Goal: Task Accomplishment & Management: Complete application form

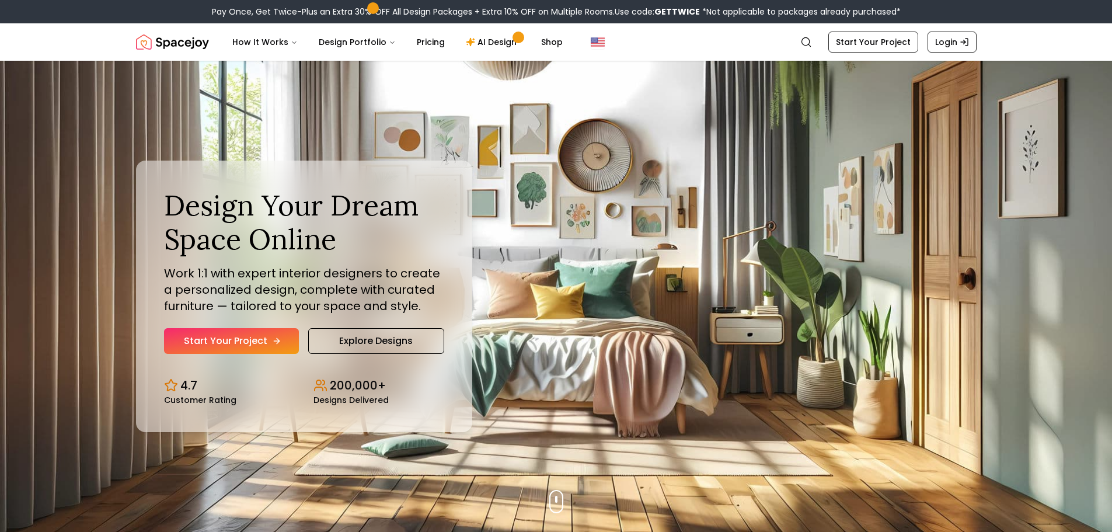
click at [262, 337] on link "Start Your Project" at bounding box center [231, 341] width 135 height 26
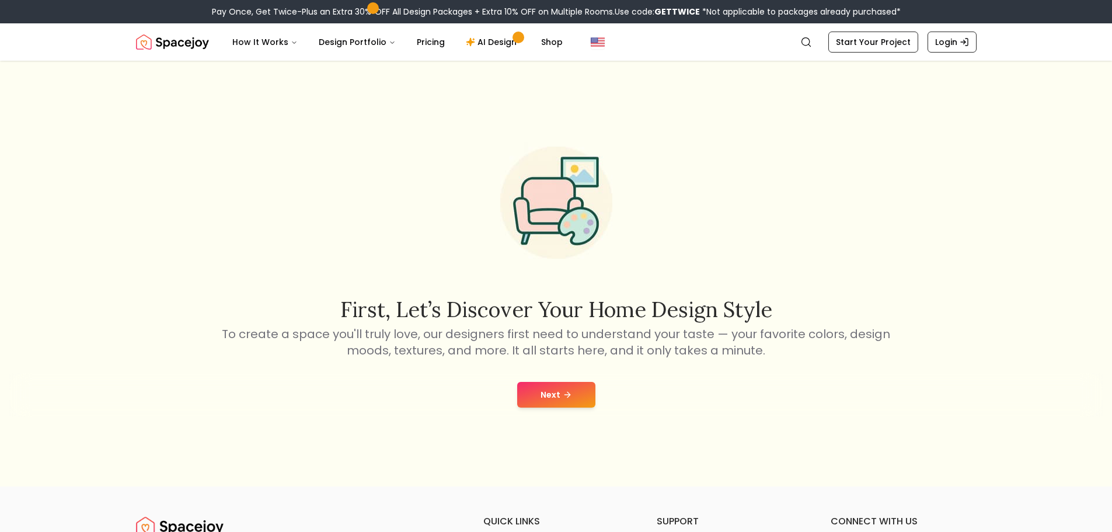
click at [561, 385] on button "Next" at bounding box center [556, 395] width 78 height 26
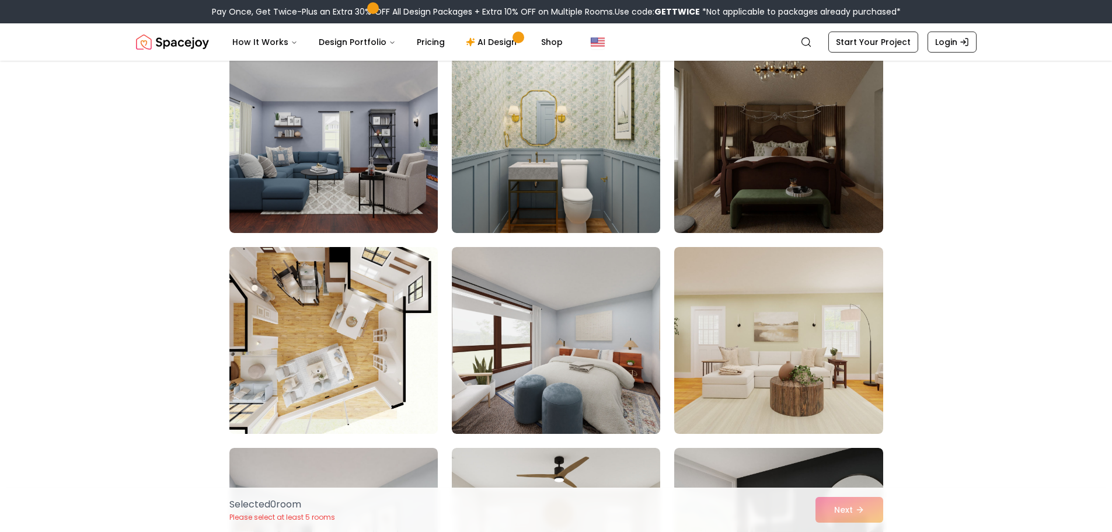
scroll to position [526, 0]
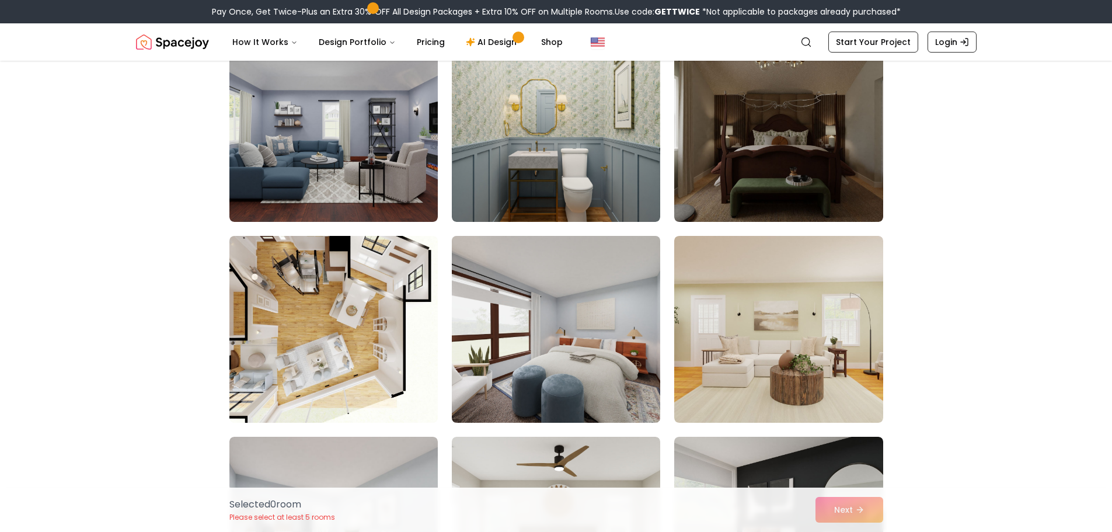
click at [601, 377] on img at bounding box center [556, 329] width 219 height 196
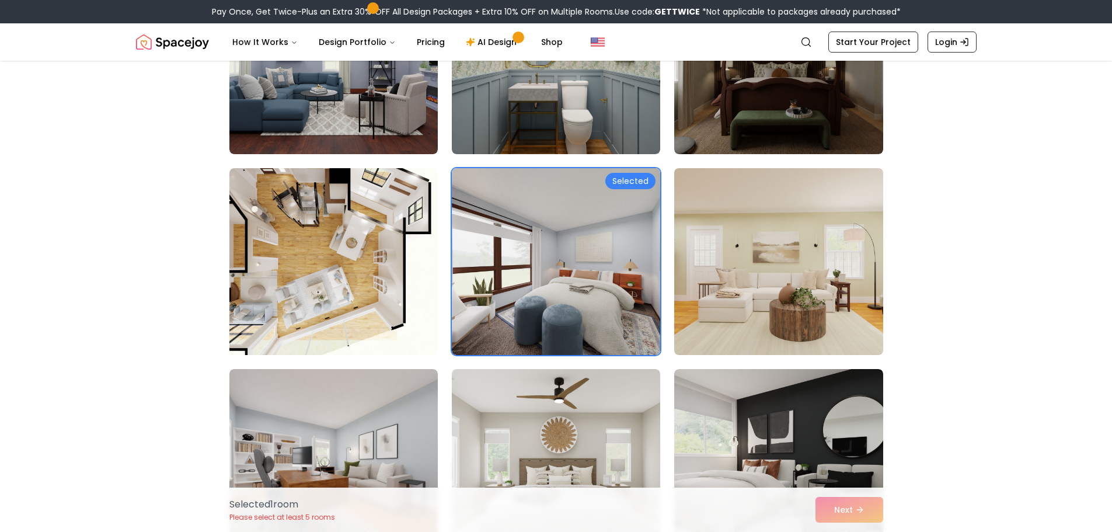
scroll to position [584, 0]
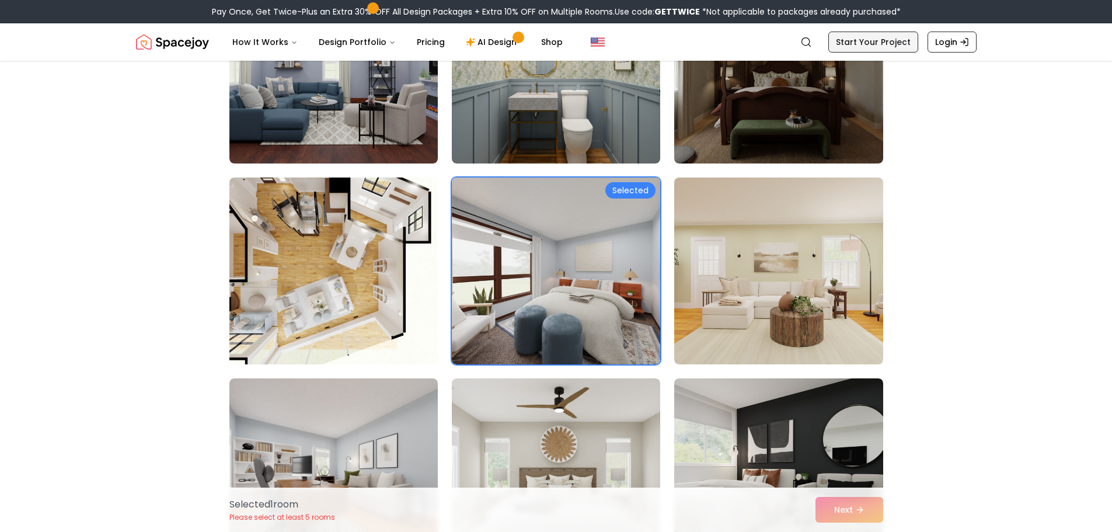
click at [885, 37] on link "Start Your Project" at bounding box center [874, 42] width 90 height 21
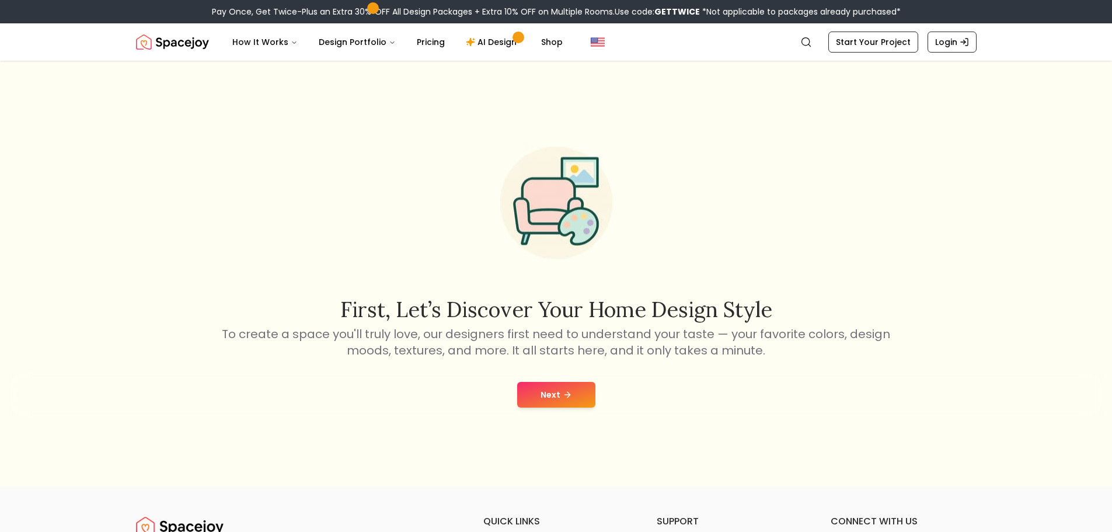
click at [563, 392] on icon at bounding box center [567, 394] width 9 height 9
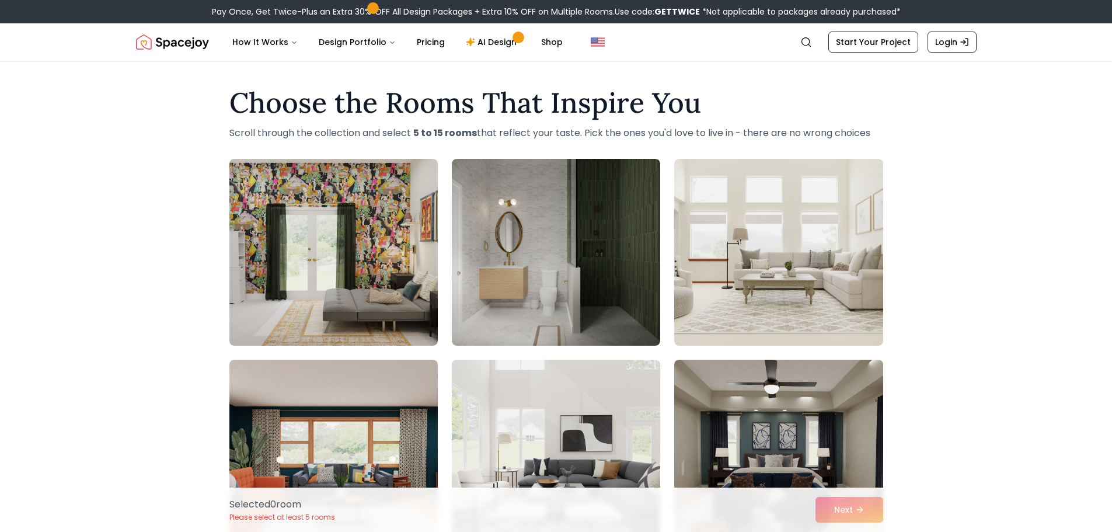
scroll to position [292, 0]
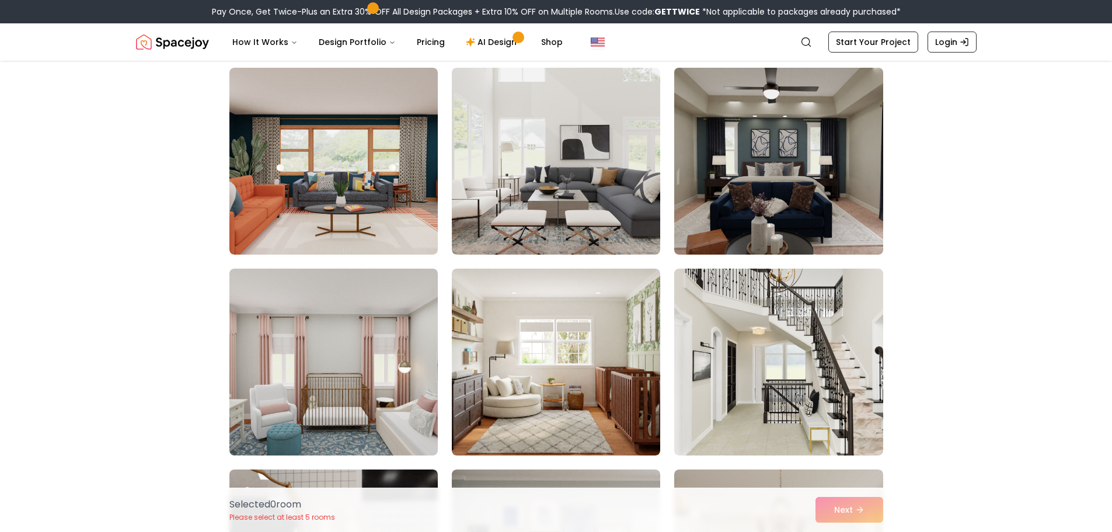
click at [795, 175] on img at bounding box center [778, 161] width 219 height 196
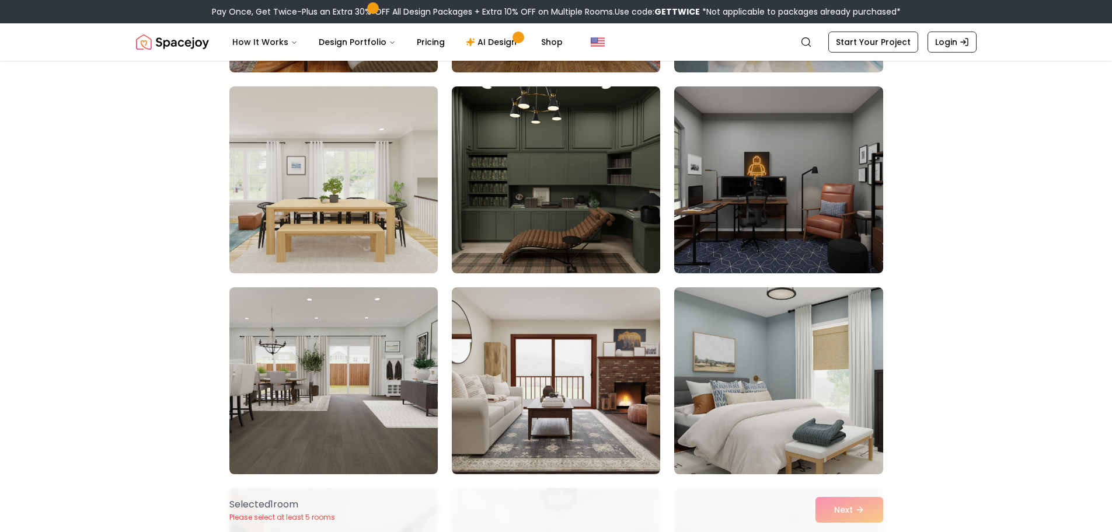
scroll to position [993, 0]
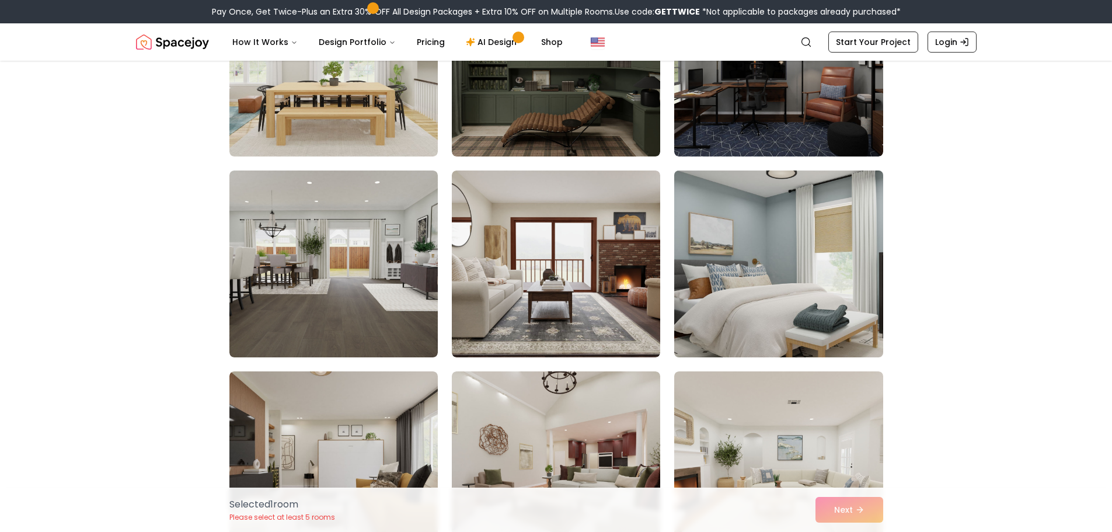
click at [747, 286] on img at bounding box center [778, 264] width 219 height 196
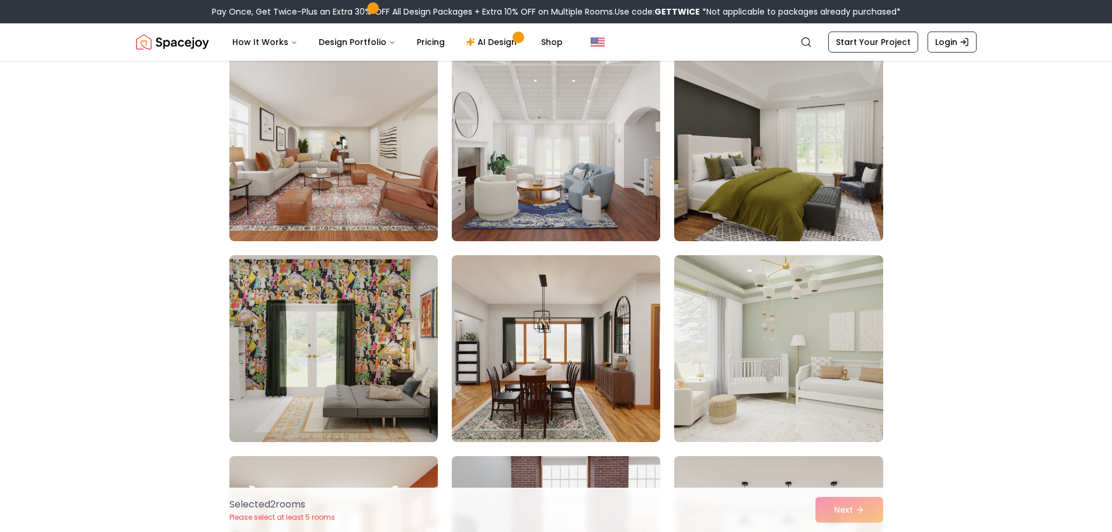
scroll to position [2160, 0]
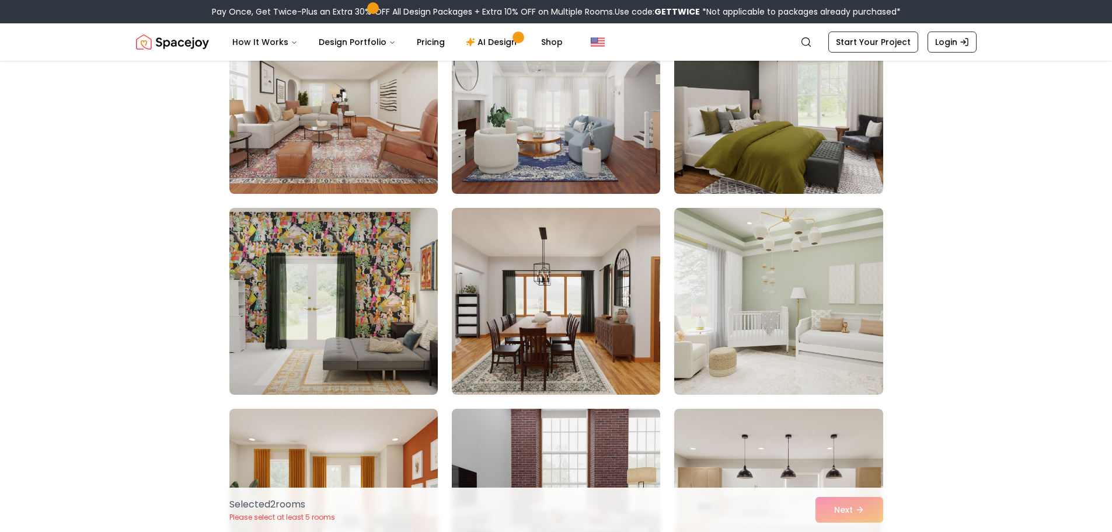
click at [824, 117] on img at bounding box center [778, 100] width 219 height 196
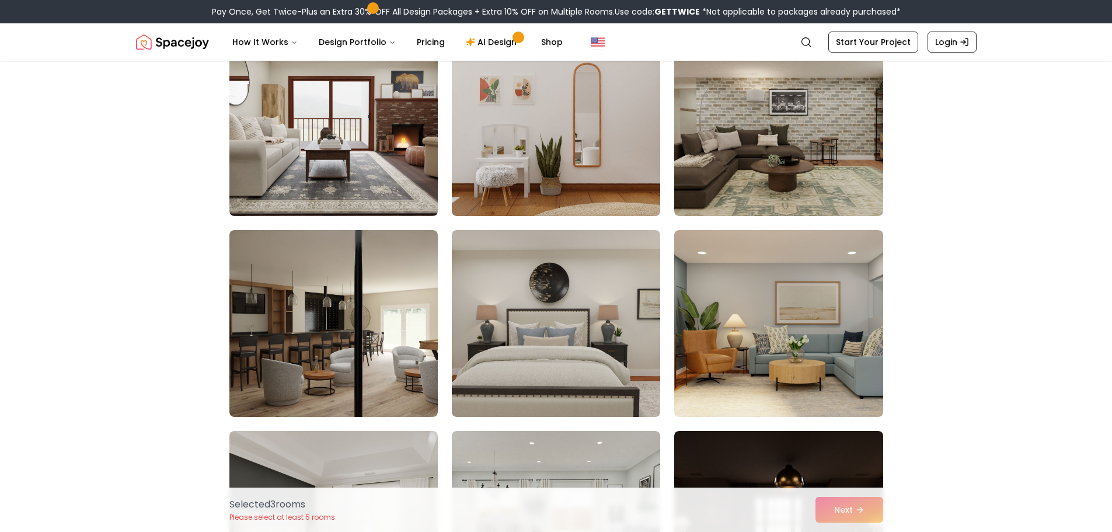
scroll to position [2744, 0]
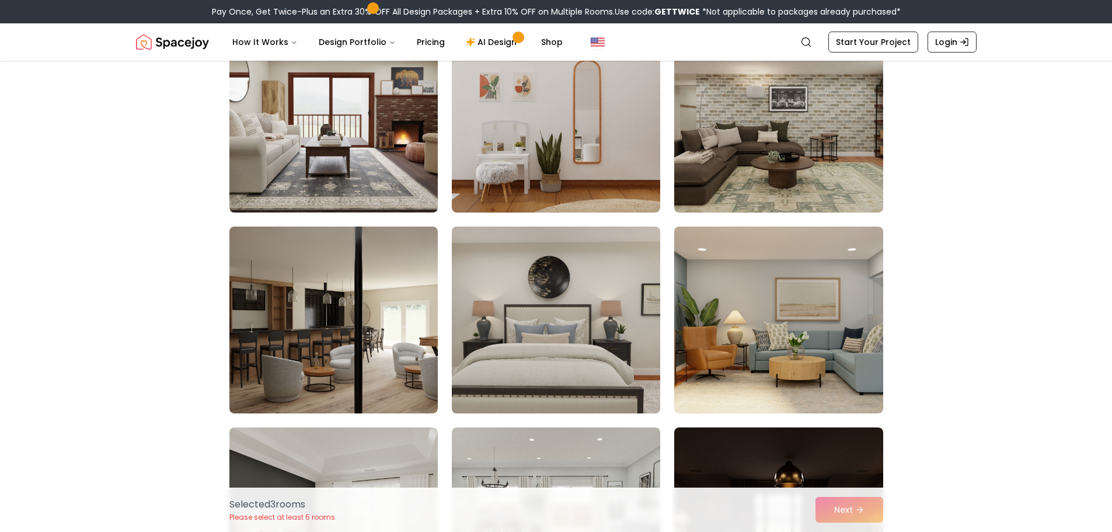
click at [570, 322] on img at bounding box center [556, 320] width 219 height 196
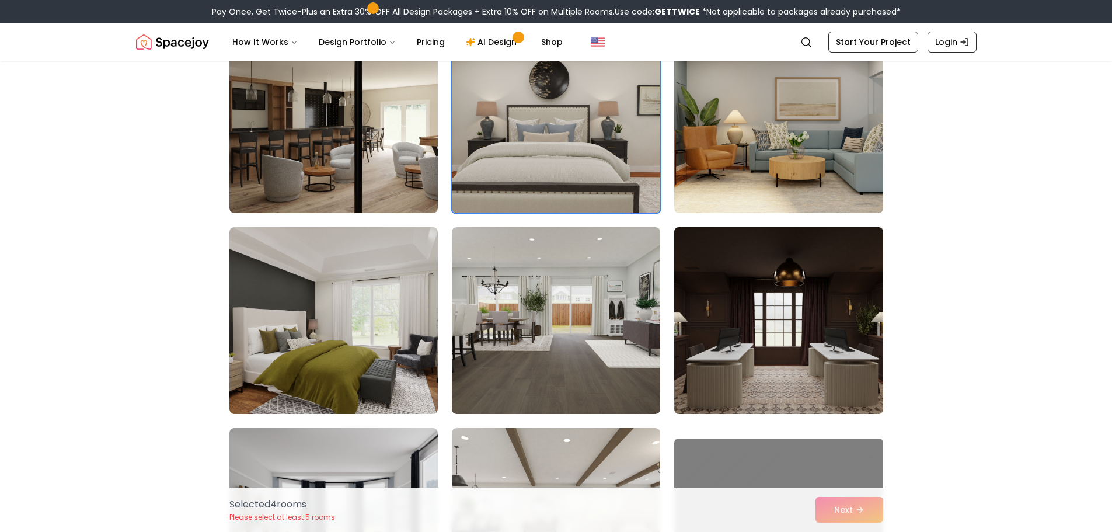
scroll to position [2978, 0]
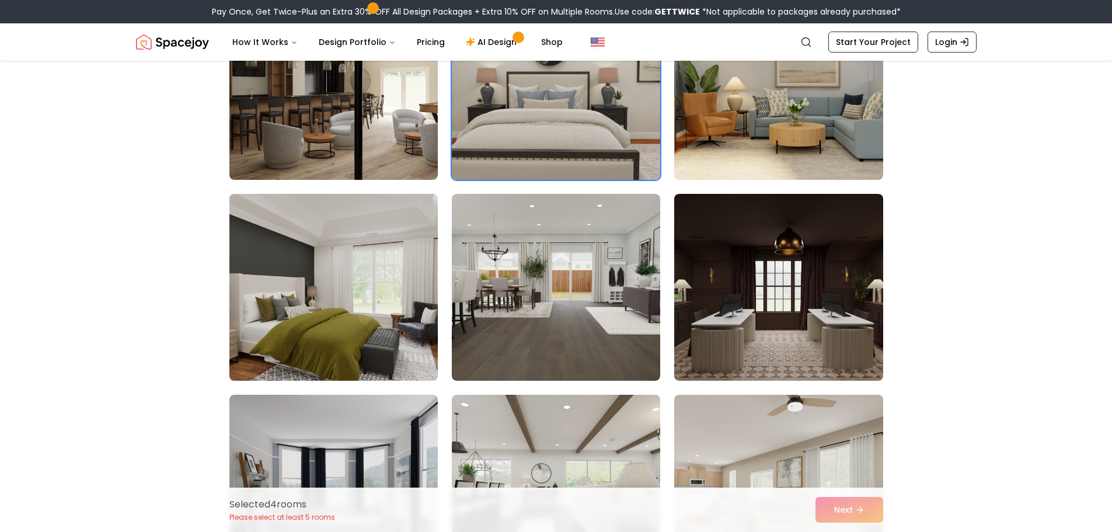
click at [325, 281] on img at bounding box center [333, 287] width 219 height 196
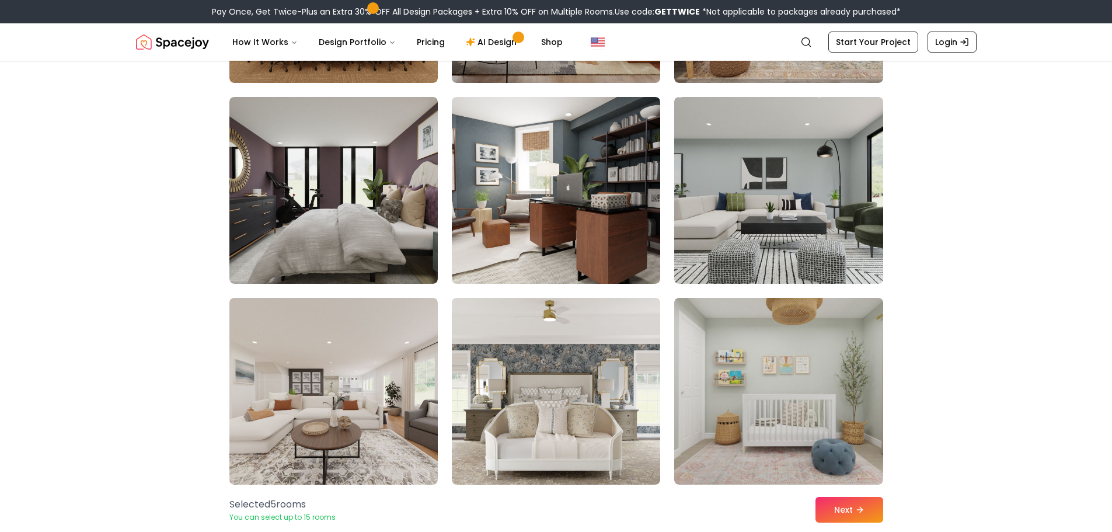
scroll to position [3679, 0]
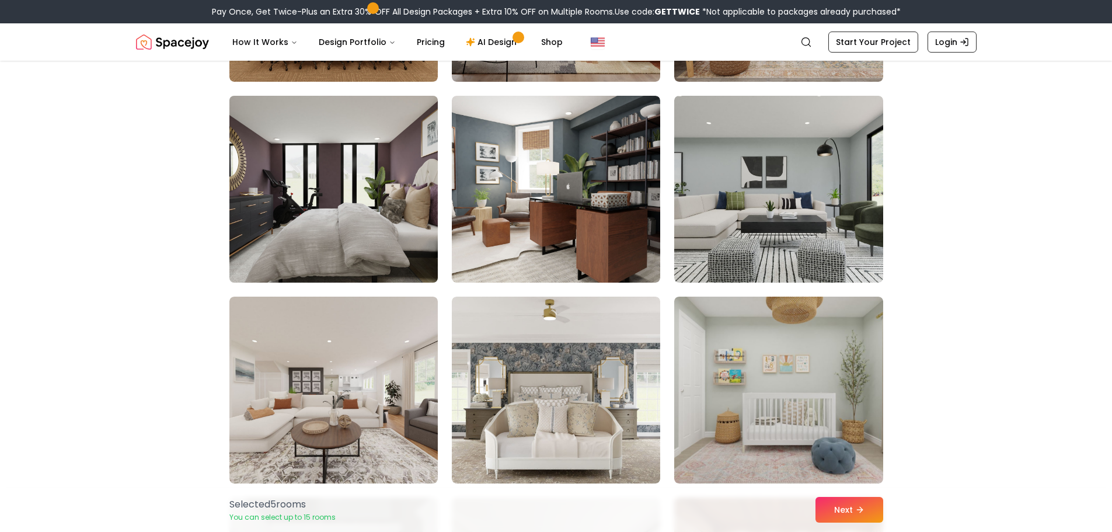
click at [318, 193] on img at bounding box center [333, 189] width 219 height 196
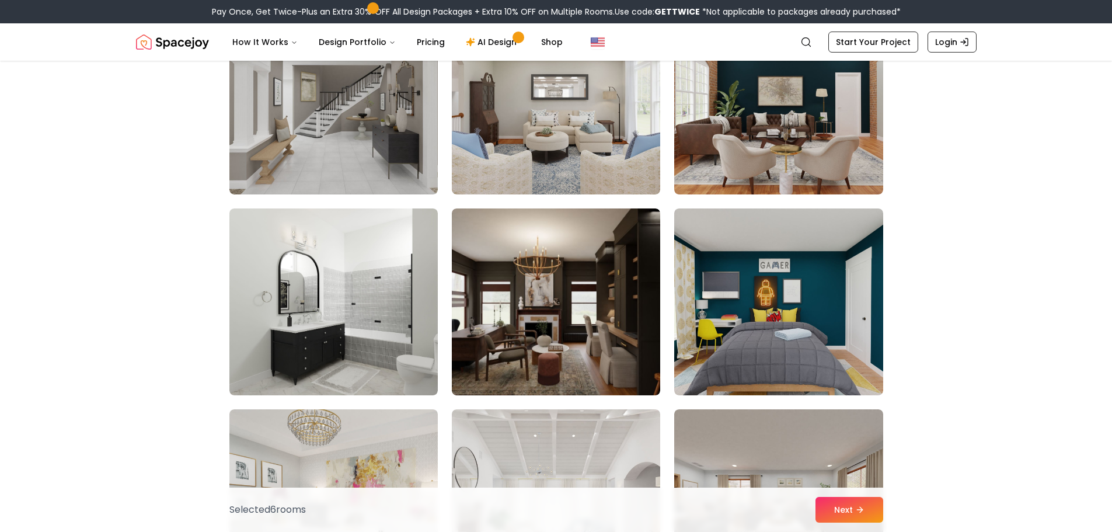
scroll to position [4204, 0]
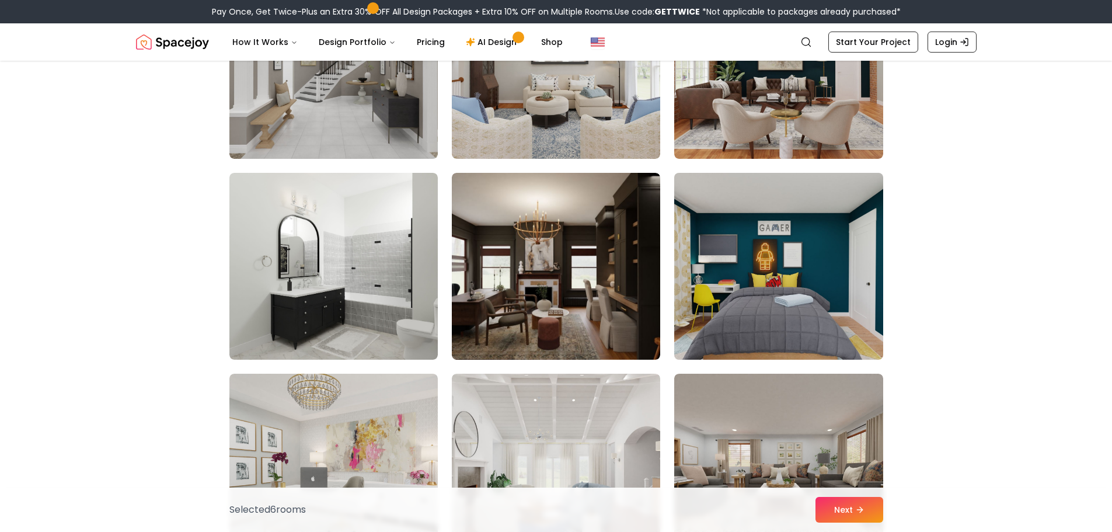
click at [796, 295] on img at bounding box center [778, 266] width 219 height 196
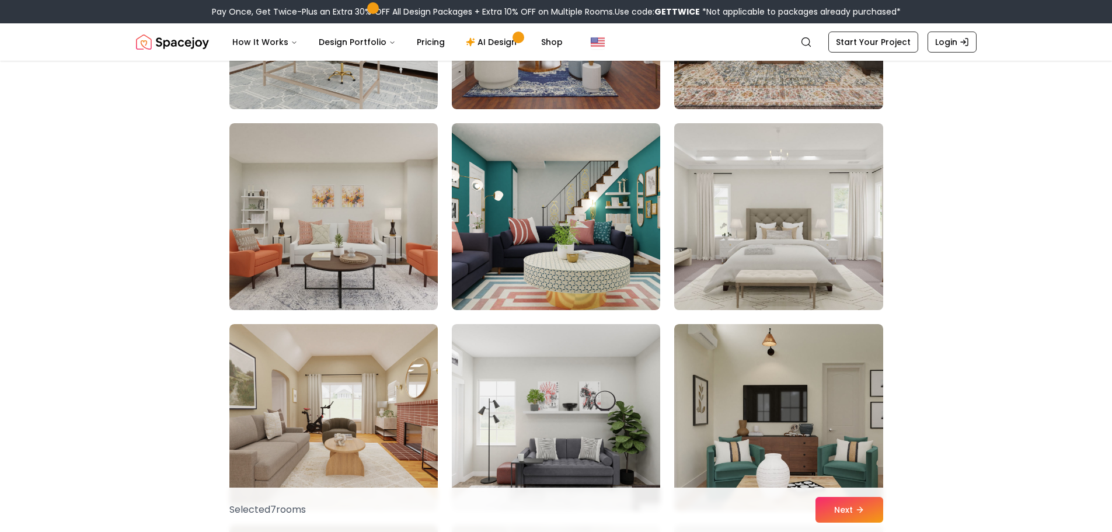
scroll to position [4671, 0]
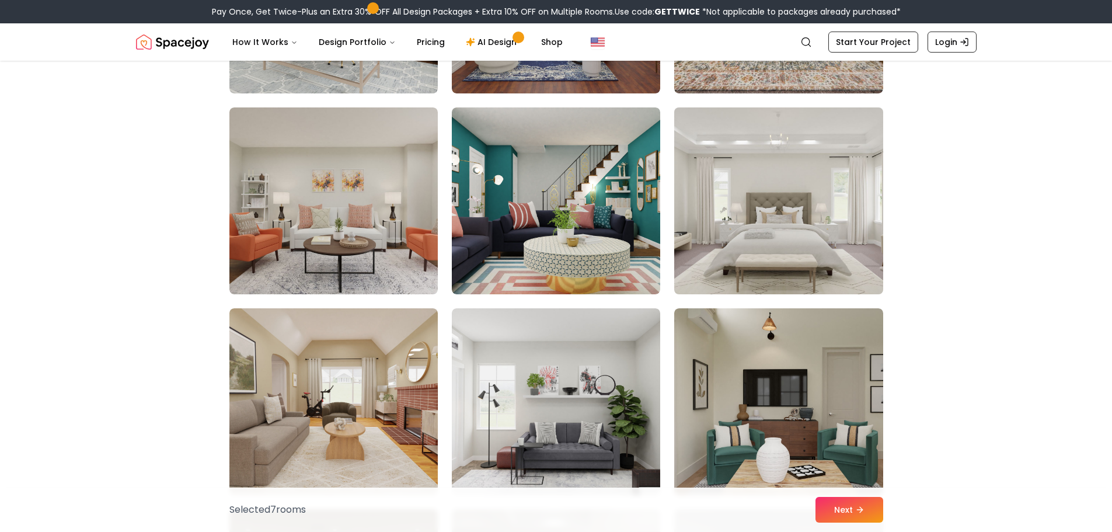
click at [791, 239] on img at bounding box center [778, 201] width 219 height 196
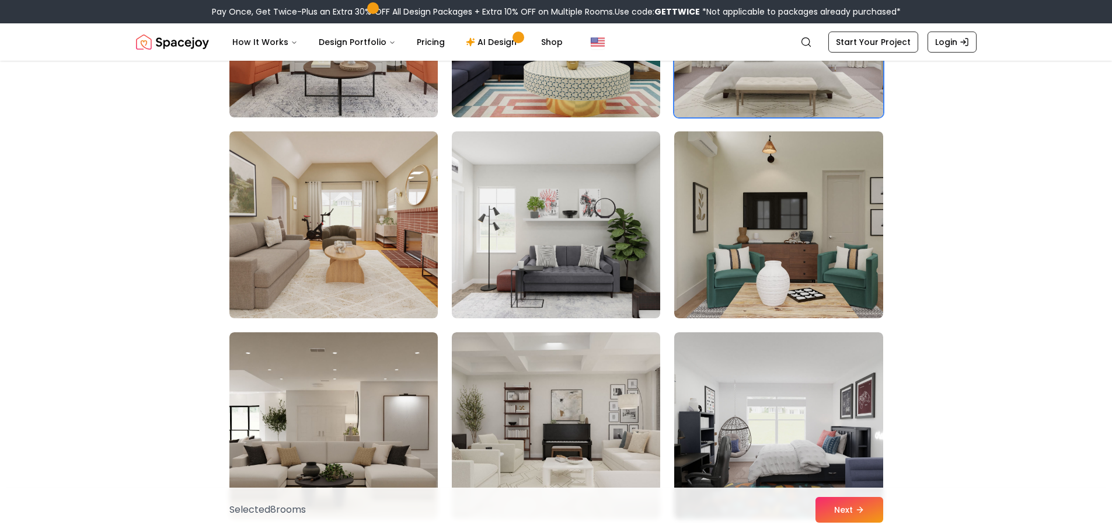
scroll to position [4905, 0]
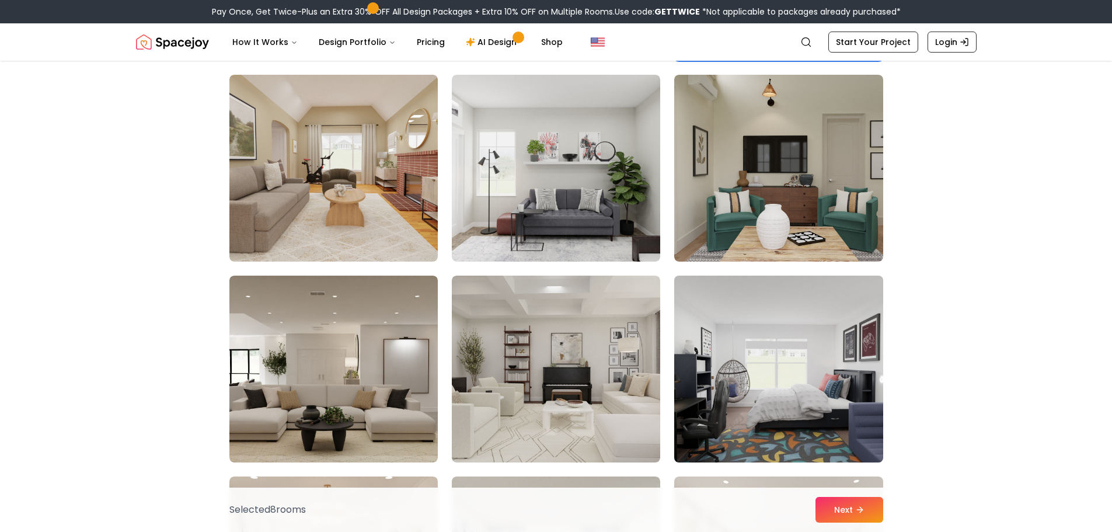
click at [800, 401] on img at bounding box center [778, 369] width 219 height 196
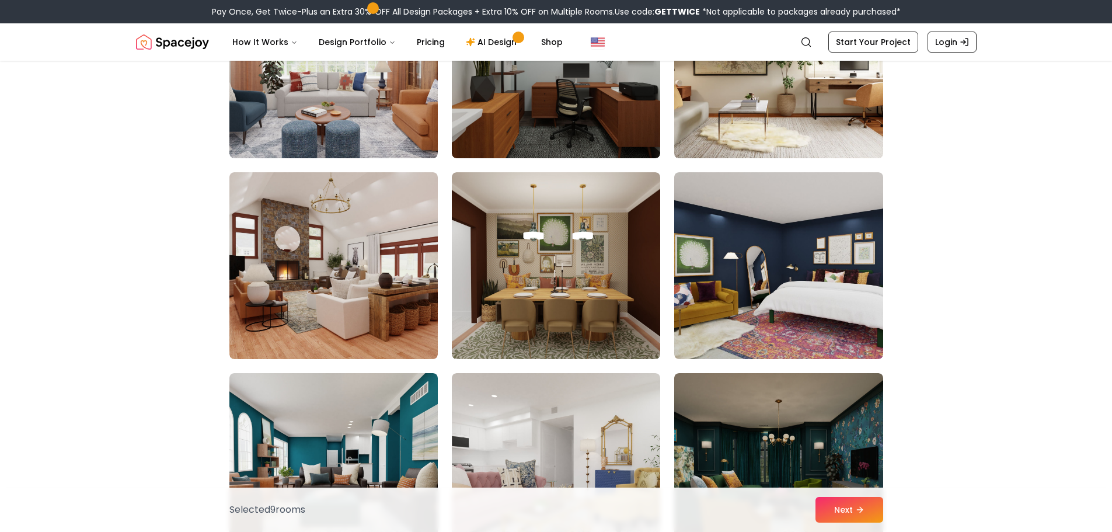
scroll to position [5664, 0]
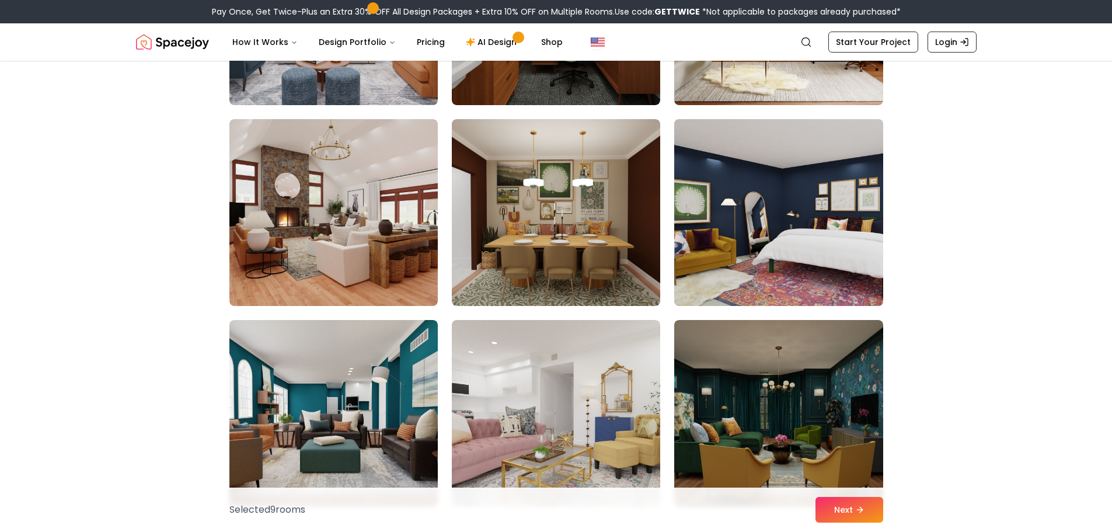
click at [810, 251] on img at bounding box center [778, 212] width 219 height 196
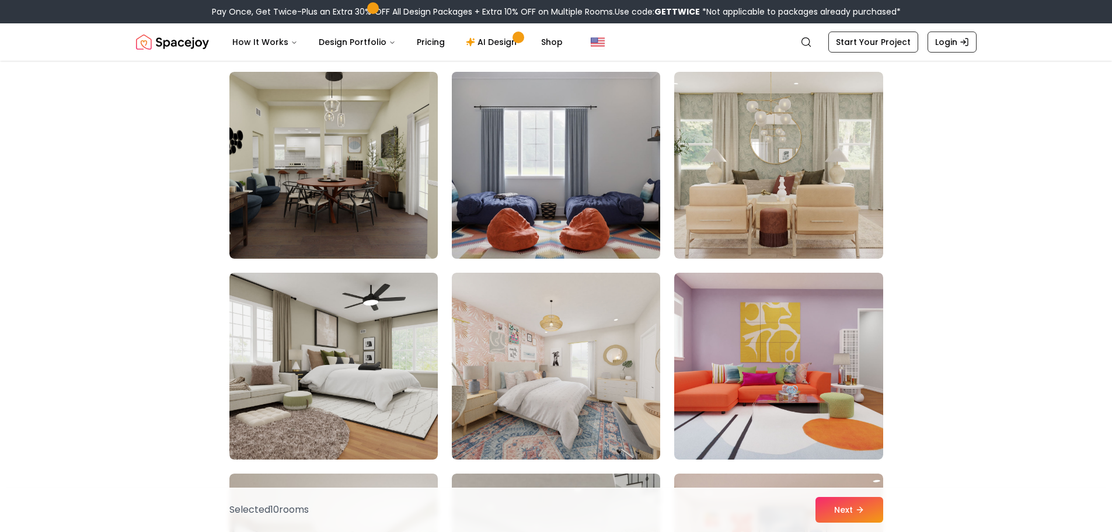
scroll to position [6189, 0]
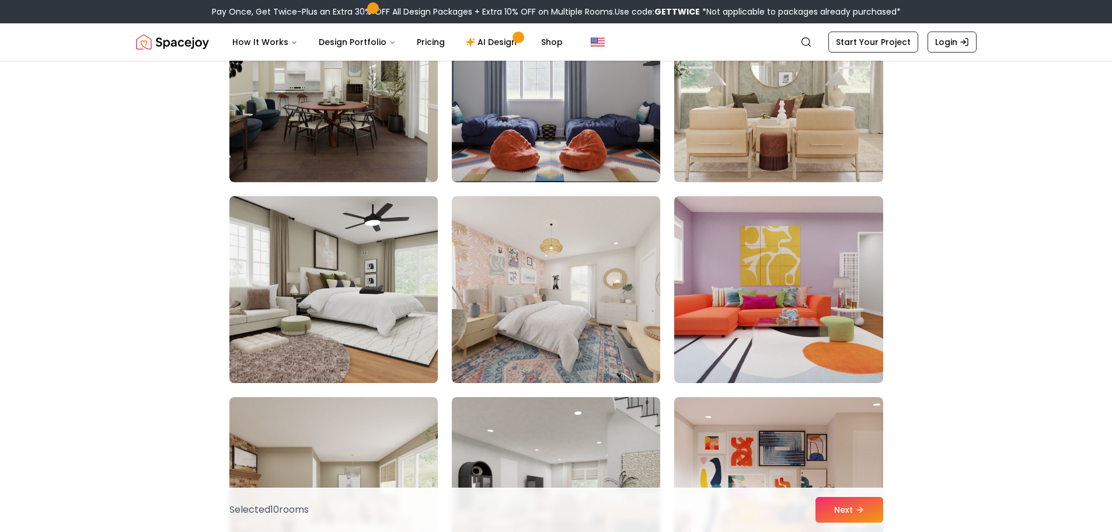
click at [321, 325] on img at bounding box center [333, 290] width 219 height 196
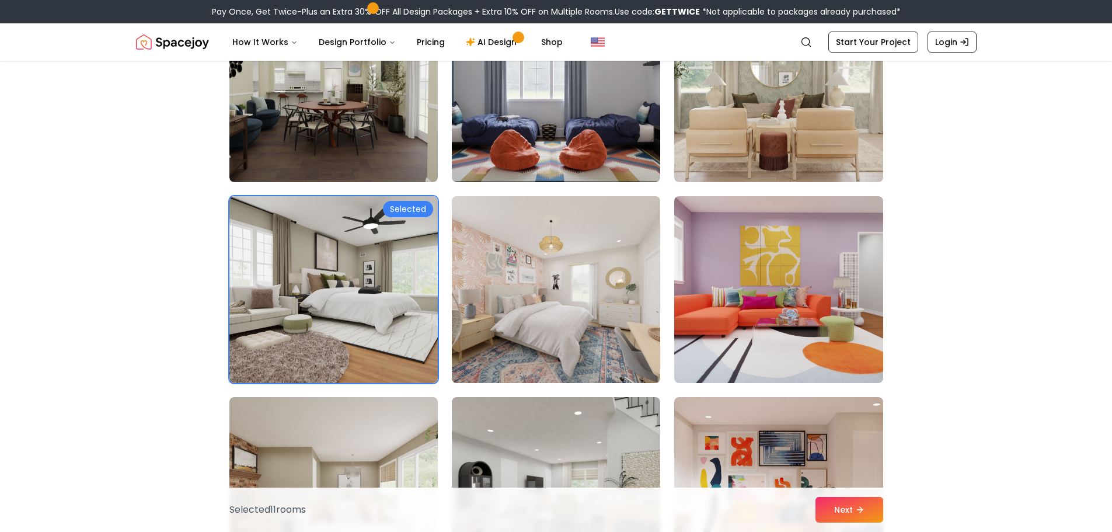
click at [526, 310] on img at bounding box center [556, 290] width 219 height 196
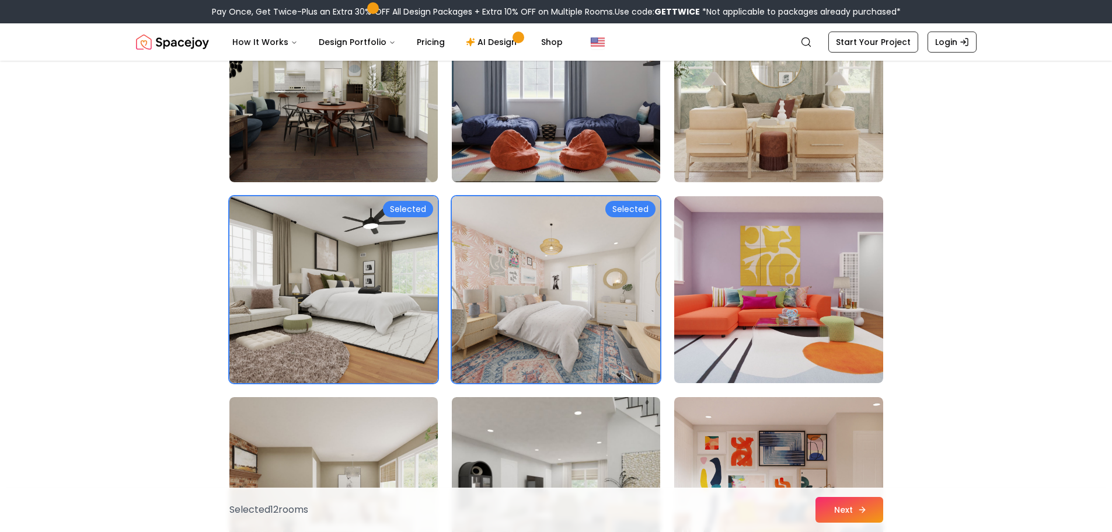
click at [856, 503] on button "Next" at bounding box center [850, 510] width 68 height 26
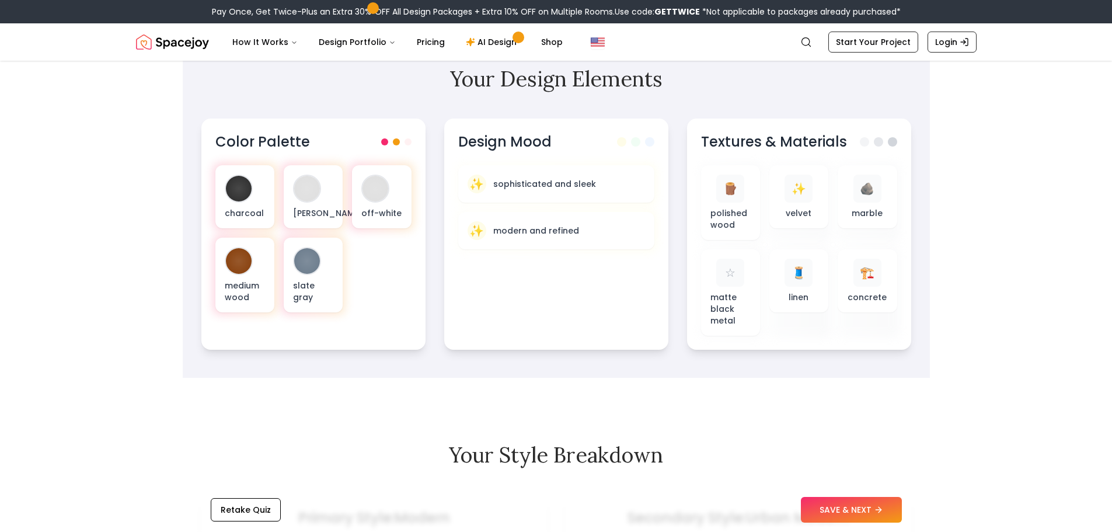
scroll to position [175, 0]
